Goal: Task Accomplishment & Management: Manage account settings

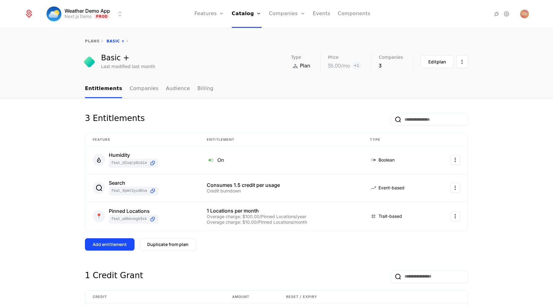
click at [257, 63] on link "Configuration" at bounding box center [255, 60] width 32 height 5
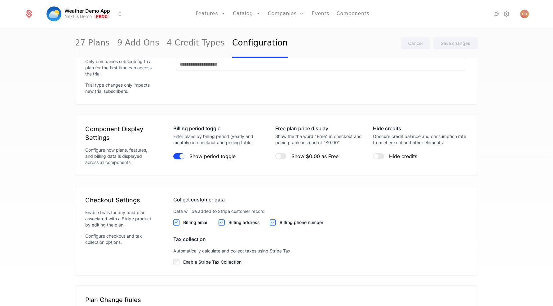
scroll to position [707, 0]
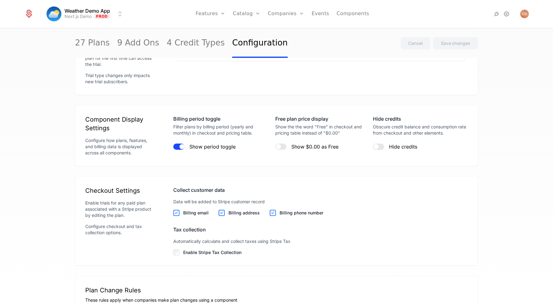
click at [381, 145] on button "Hide credits" at bounding box center [378, 147] width 11 height 6
click at [456, 49] on button "Save changes" at bounding box center [455, 43] width 45 height 12
click at [378, 146] on button "Hide credits" at bounding box center [378, 147] width 11 height 6
click at [379, 146] on span "button" at bounding box center [381, 146] width 5 height 5
click at [449, 47] on button "Save changes" at bounding box center [455, 43] width 45 height 12
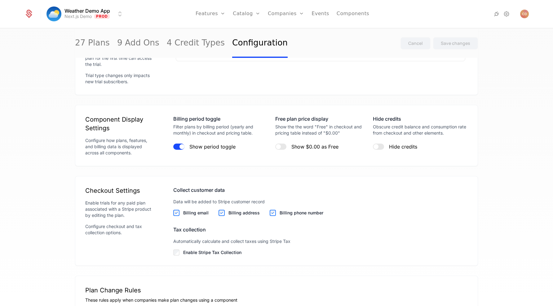
click at [489, 102] on div "Plan configuration changes saved. 27 Plans 9 Add Ons 4 Credit Types Configurati…" at bounding box center [276, 169] width 553 height 281
click at [379, 148] on button "Hide credits" at bounding box center [378, 147] width 11 height 6
click at [457, 38] on button "Save changes" at bounding box center [455, 43] width 45 height 12
